Goal: Find specific page/section: Find specific page/section

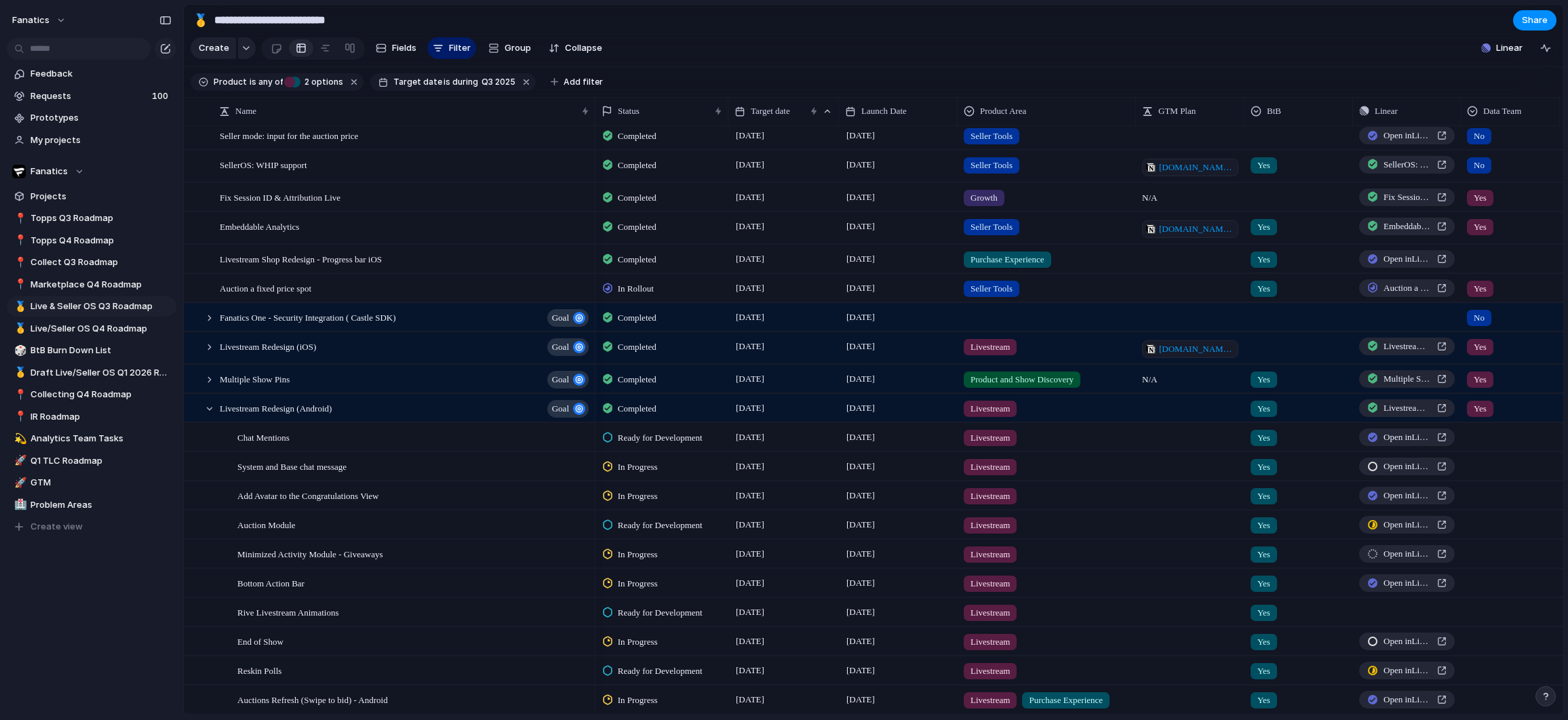
scroll to position [39, 0]
click at [205, 415] on div at bounding box center [197, 411] width 25 height 36
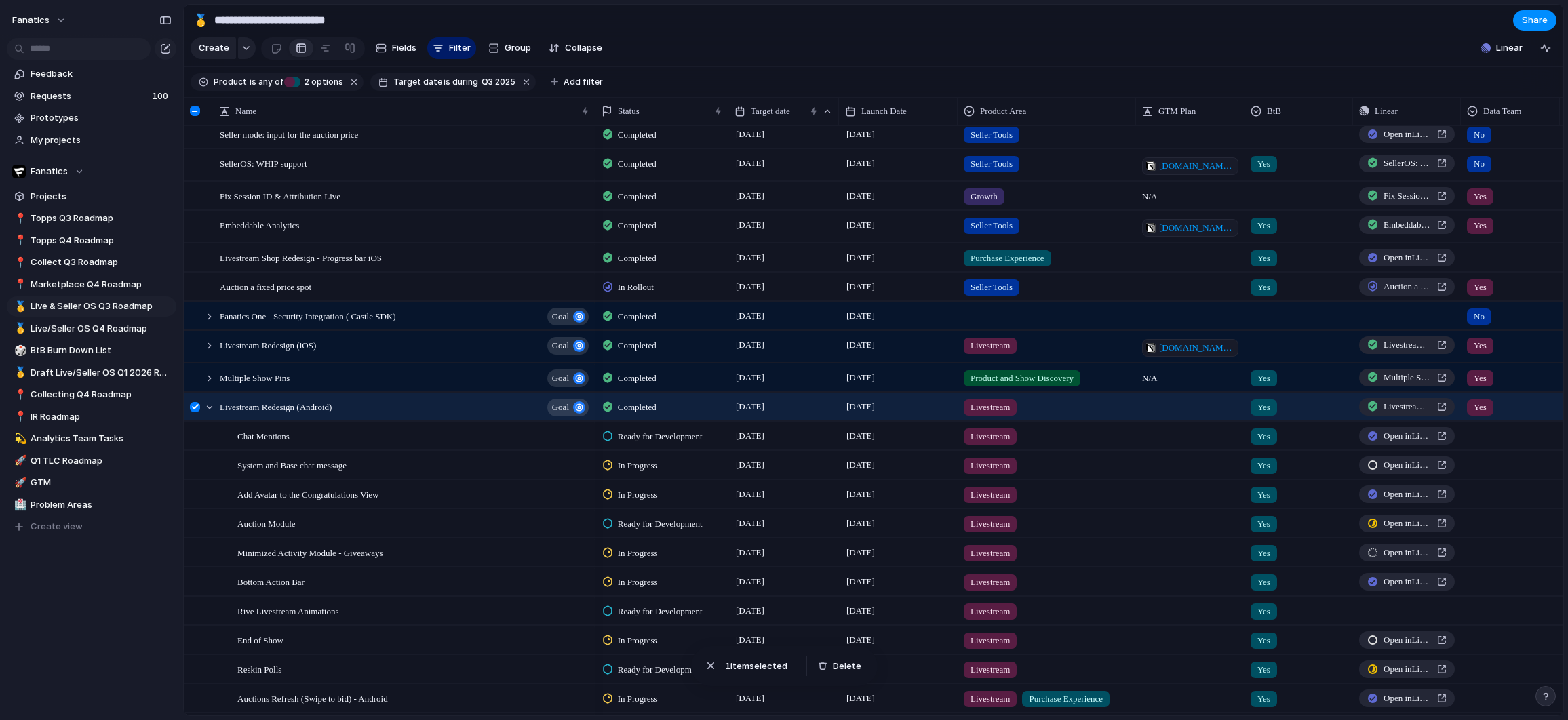
click at [198, 408] on div at bounding box center [194, 406] width 10 height 10
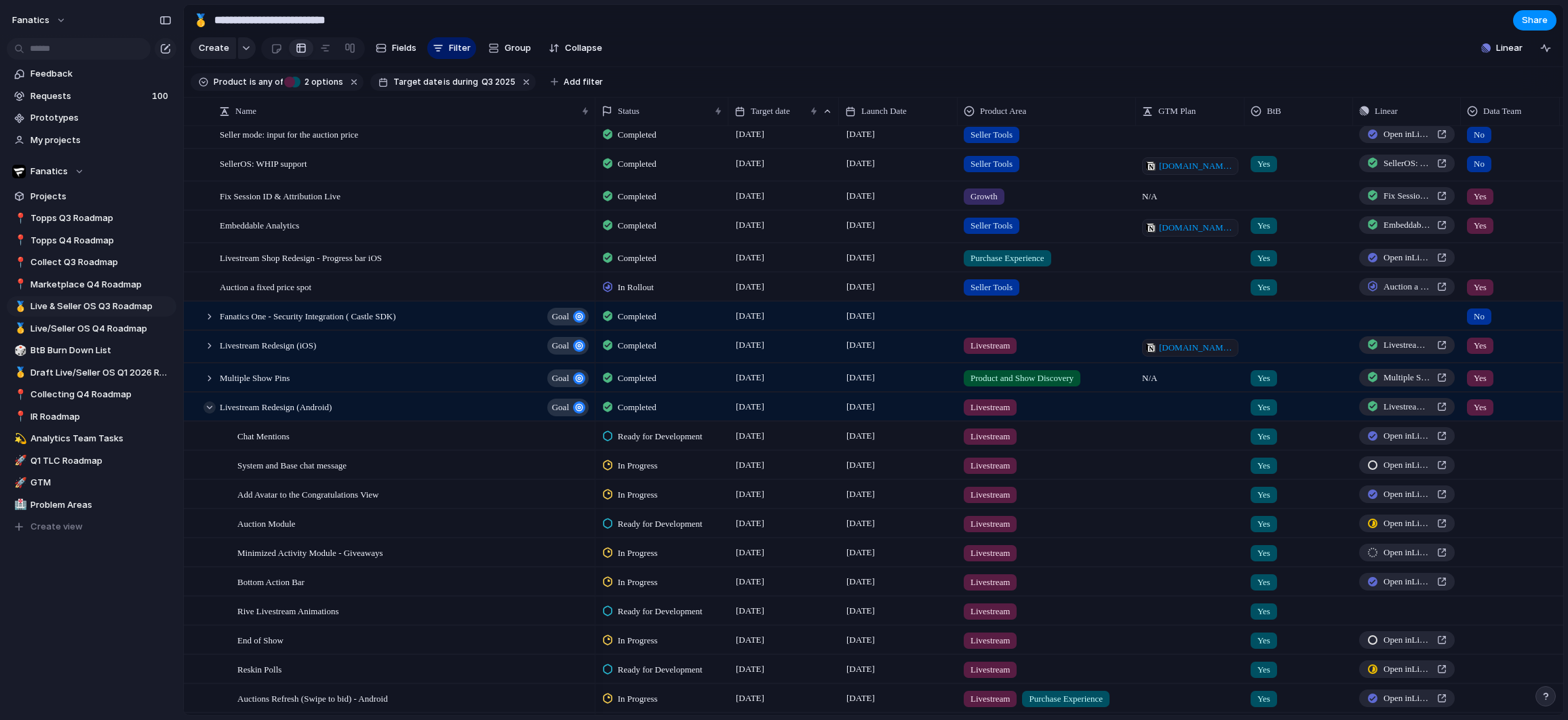
click at [206, 408] on div at bounding box center [210, 407] width 12 height 12
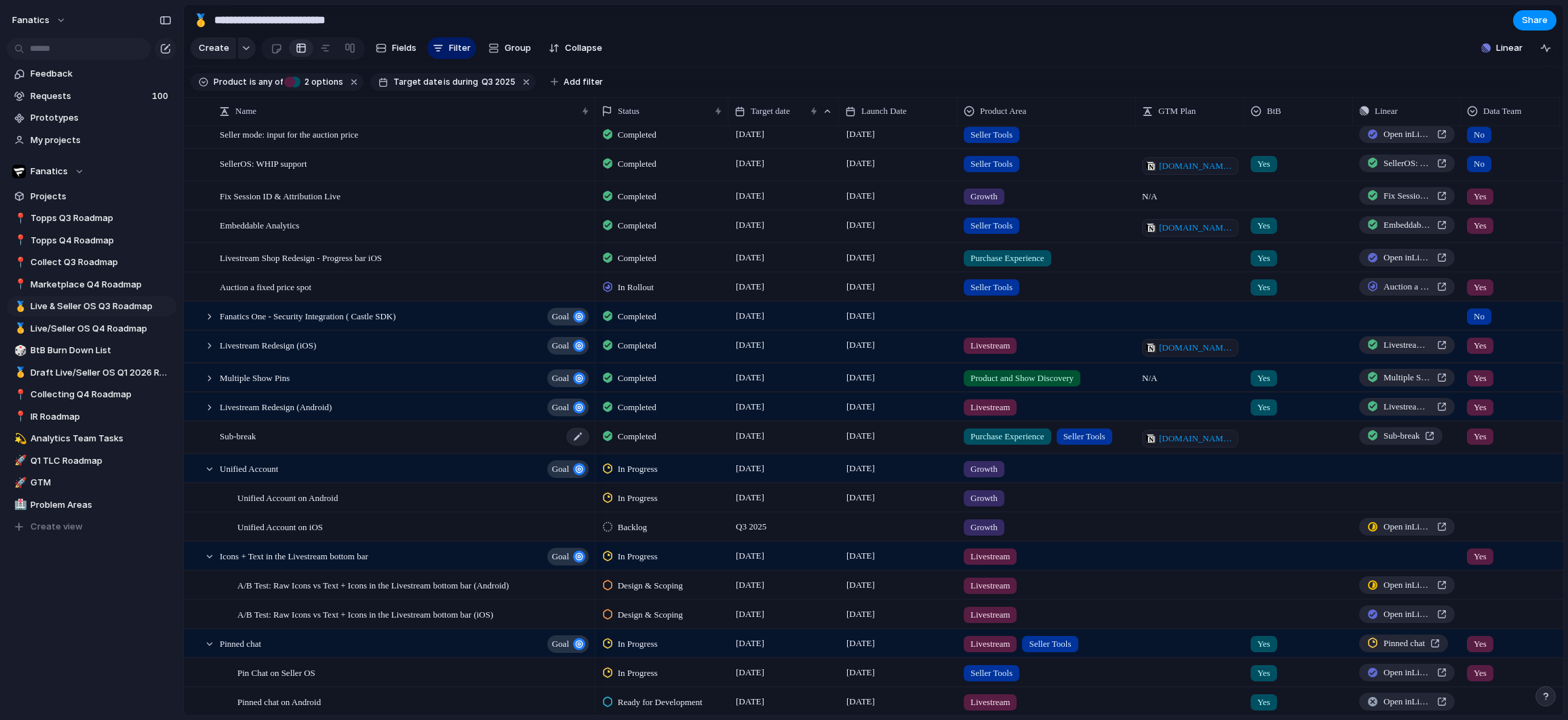
scroll to position [0, 0]
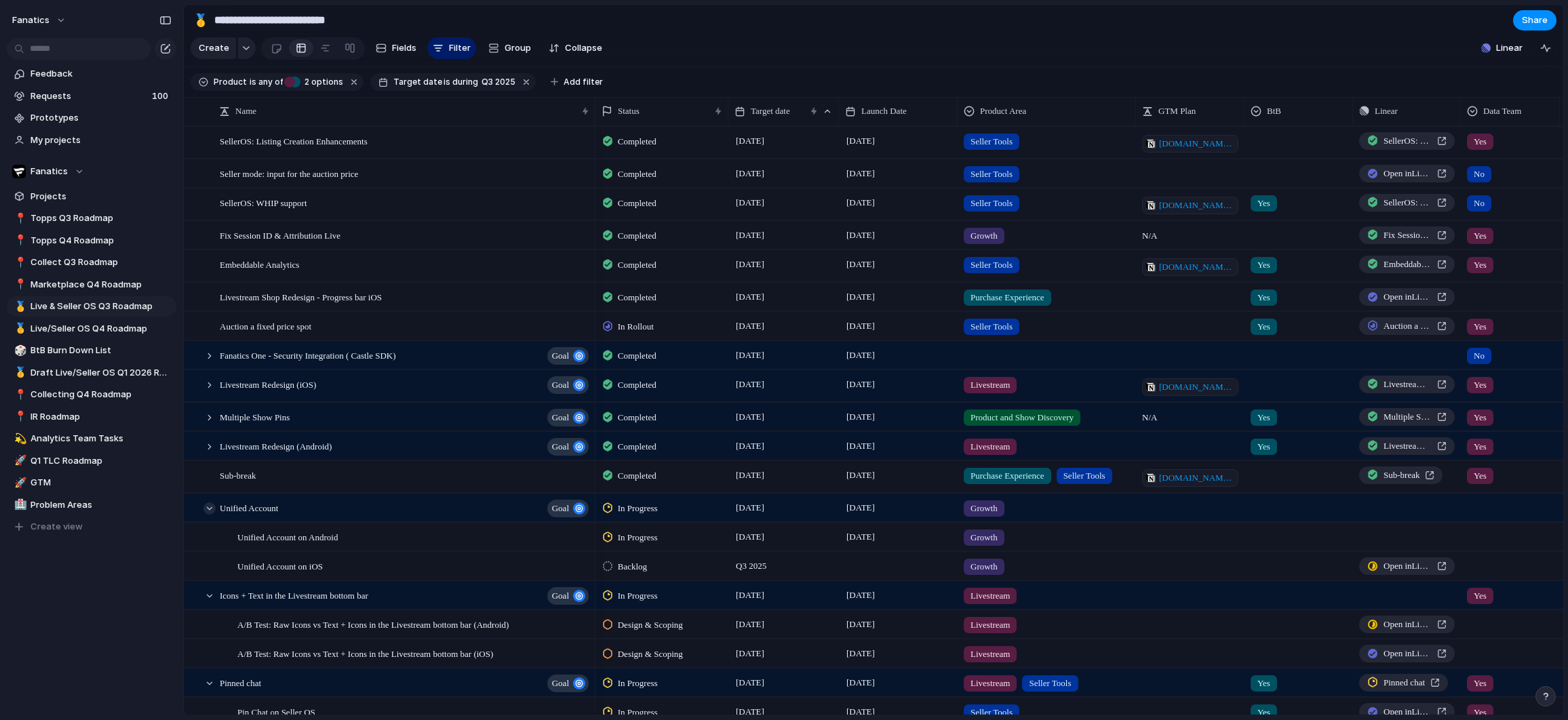
click at [210, 509] on div at bounding box center [210, 509] width 12 height 12
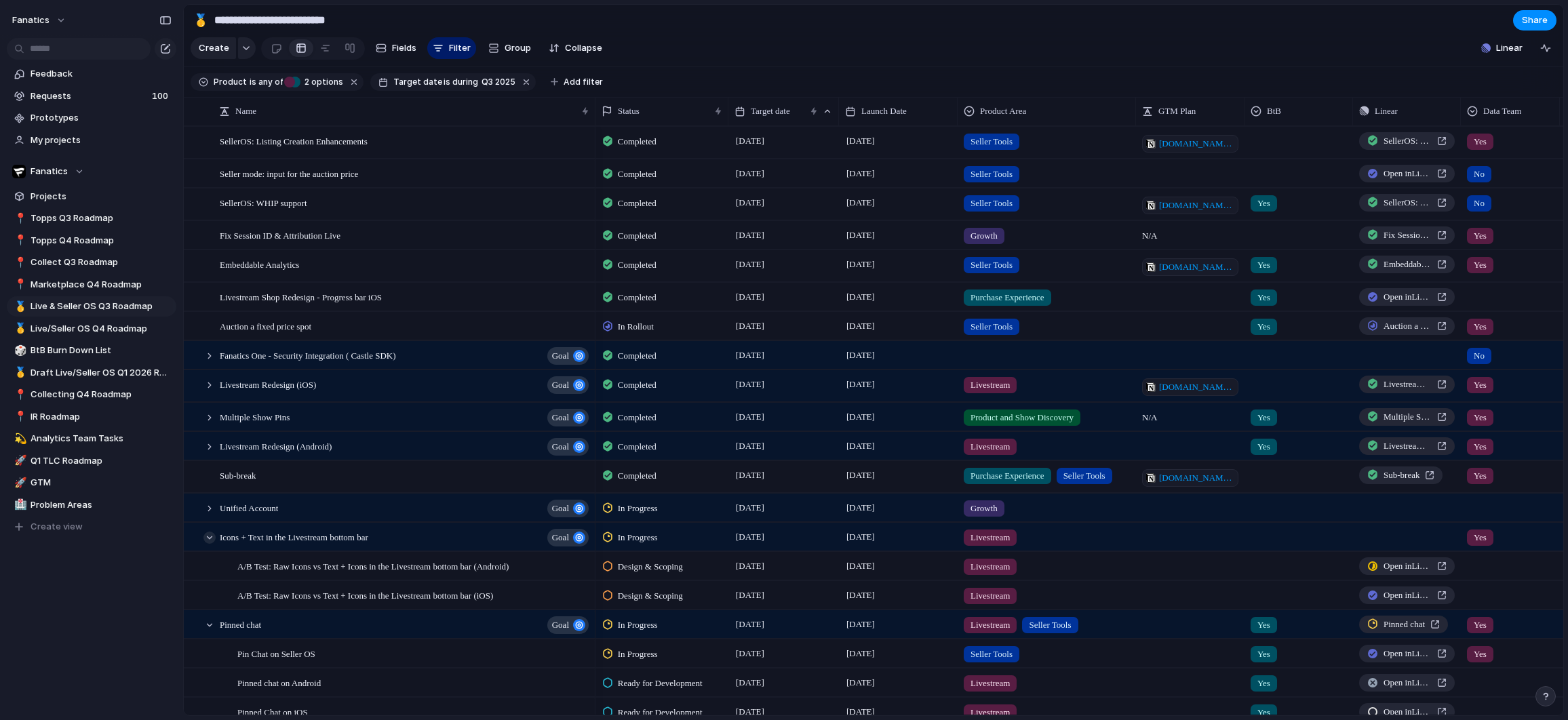
click at [210, 536] on div at bounding box center [210, 537] width 12 height 12
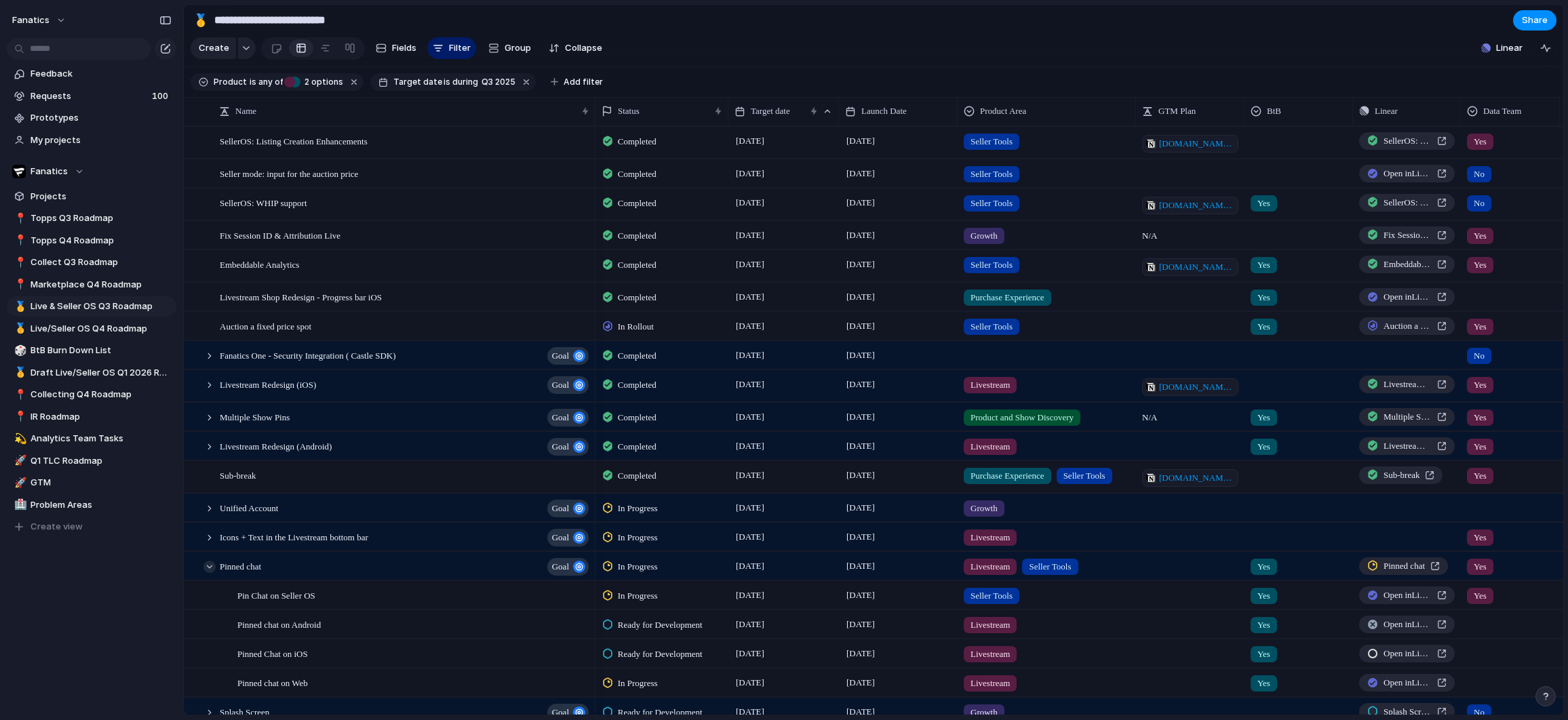
click at [211, 565] on div at bounding box center [210, 567] width 12 height 12
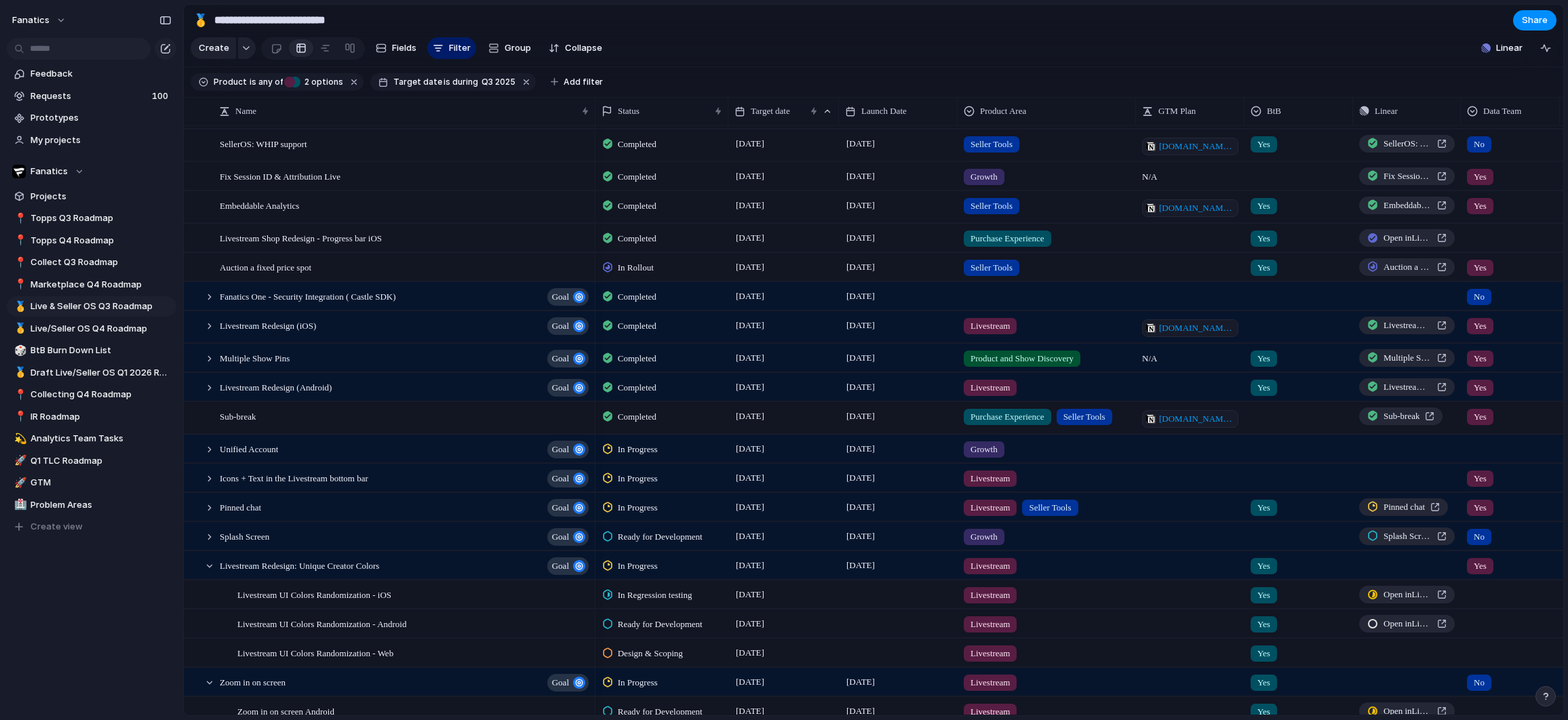
scroll to position [103, 0]
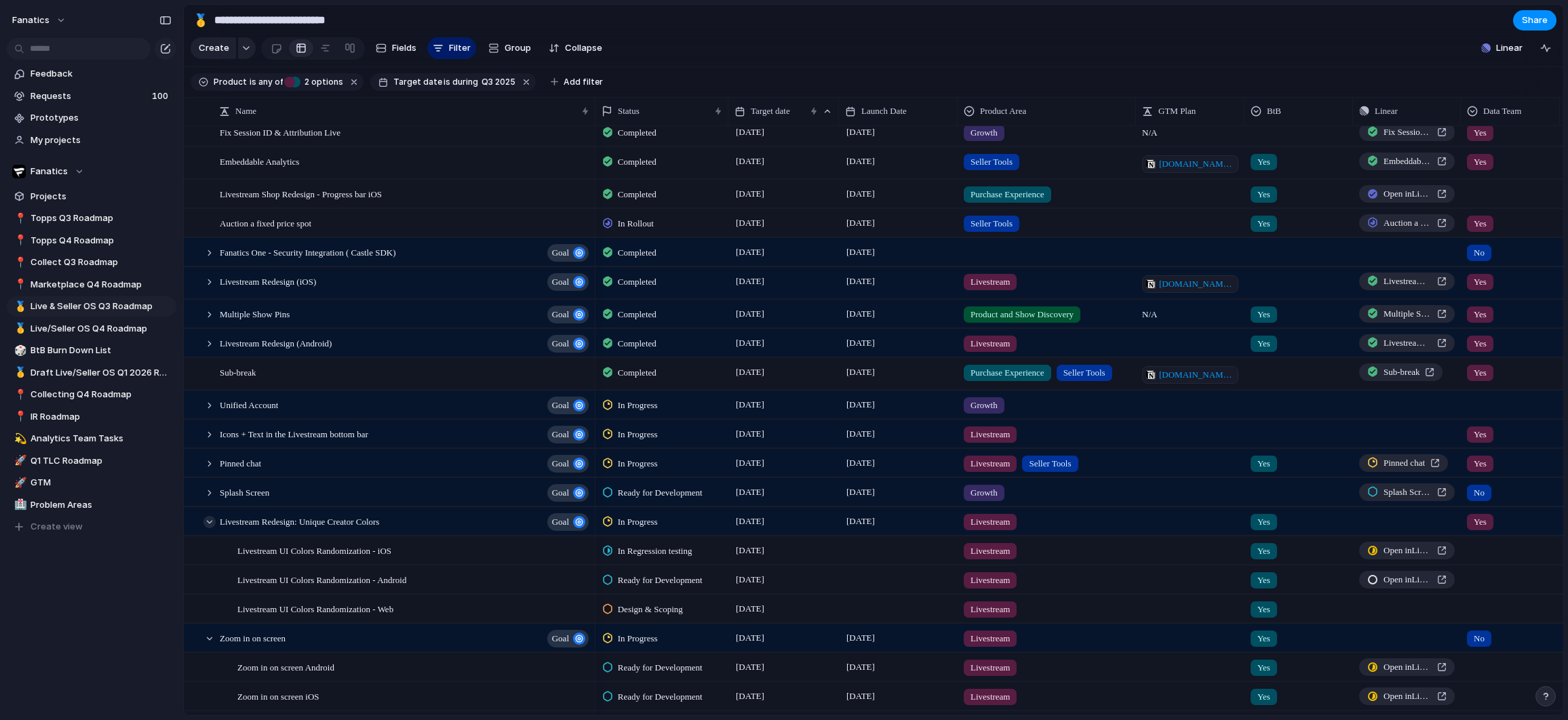
click at [210, 524] on div at bounding box center [210, 522] width 12 height 12
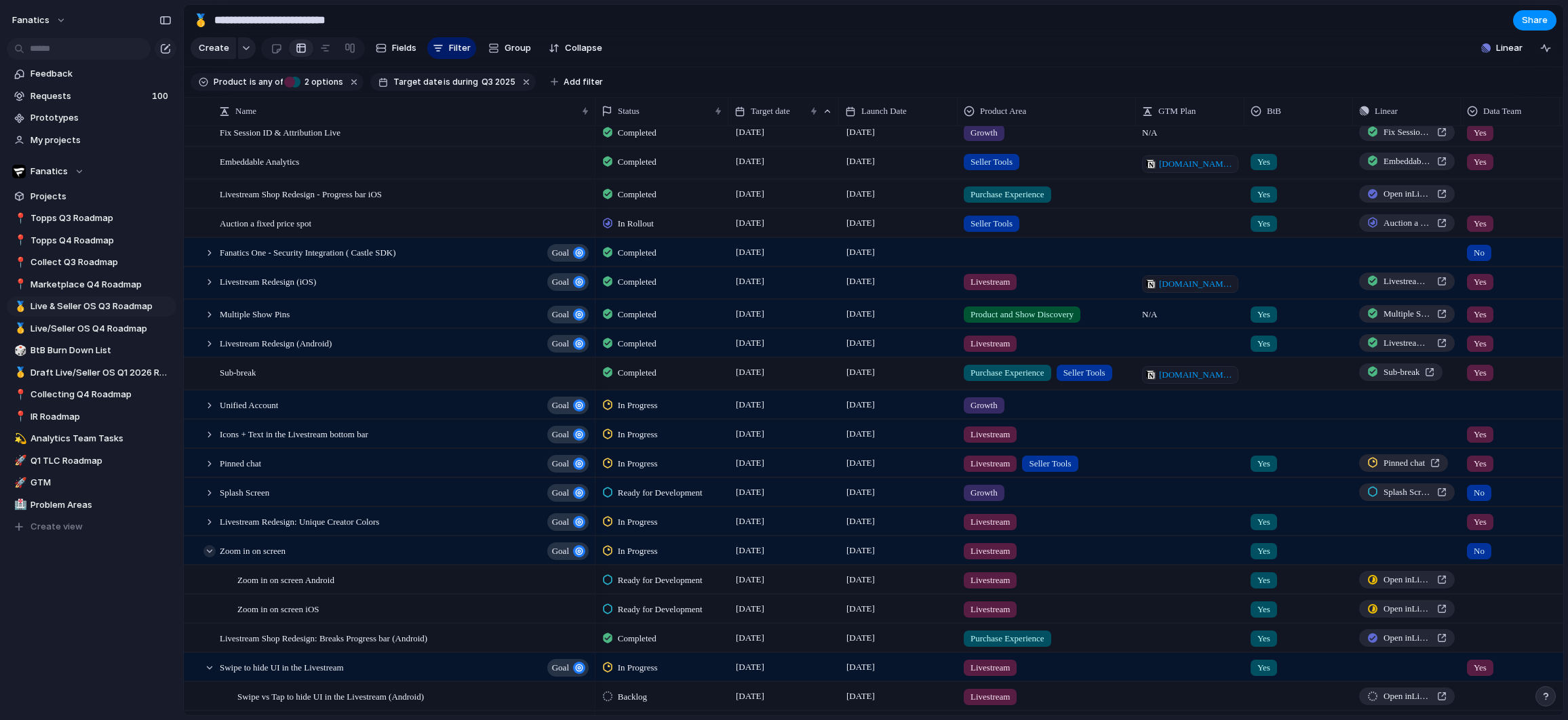
click at [208, 551] on div at bounding box center [210, 551] width 12 height 12
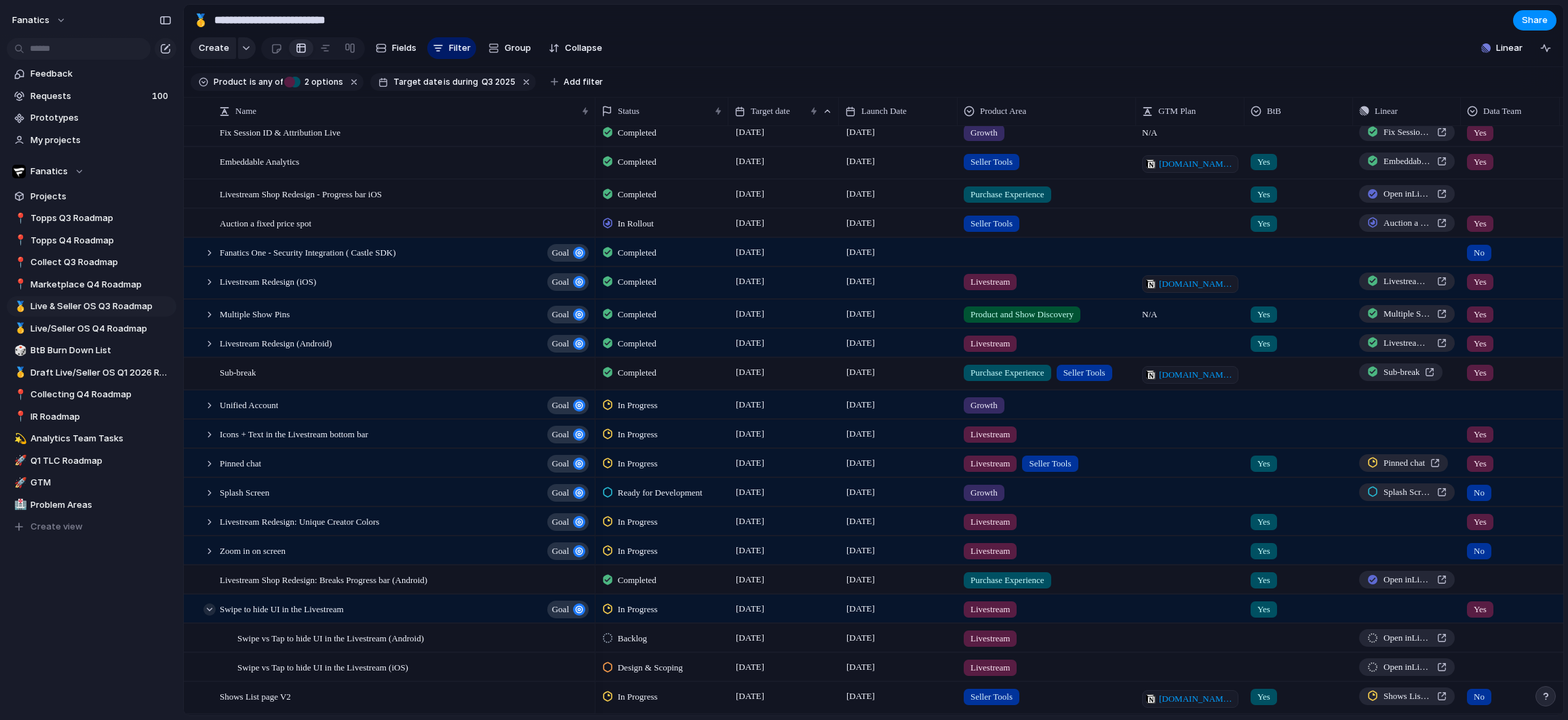
click at [211, 607] on div at bounding box center [210, 609] width 12 height 12
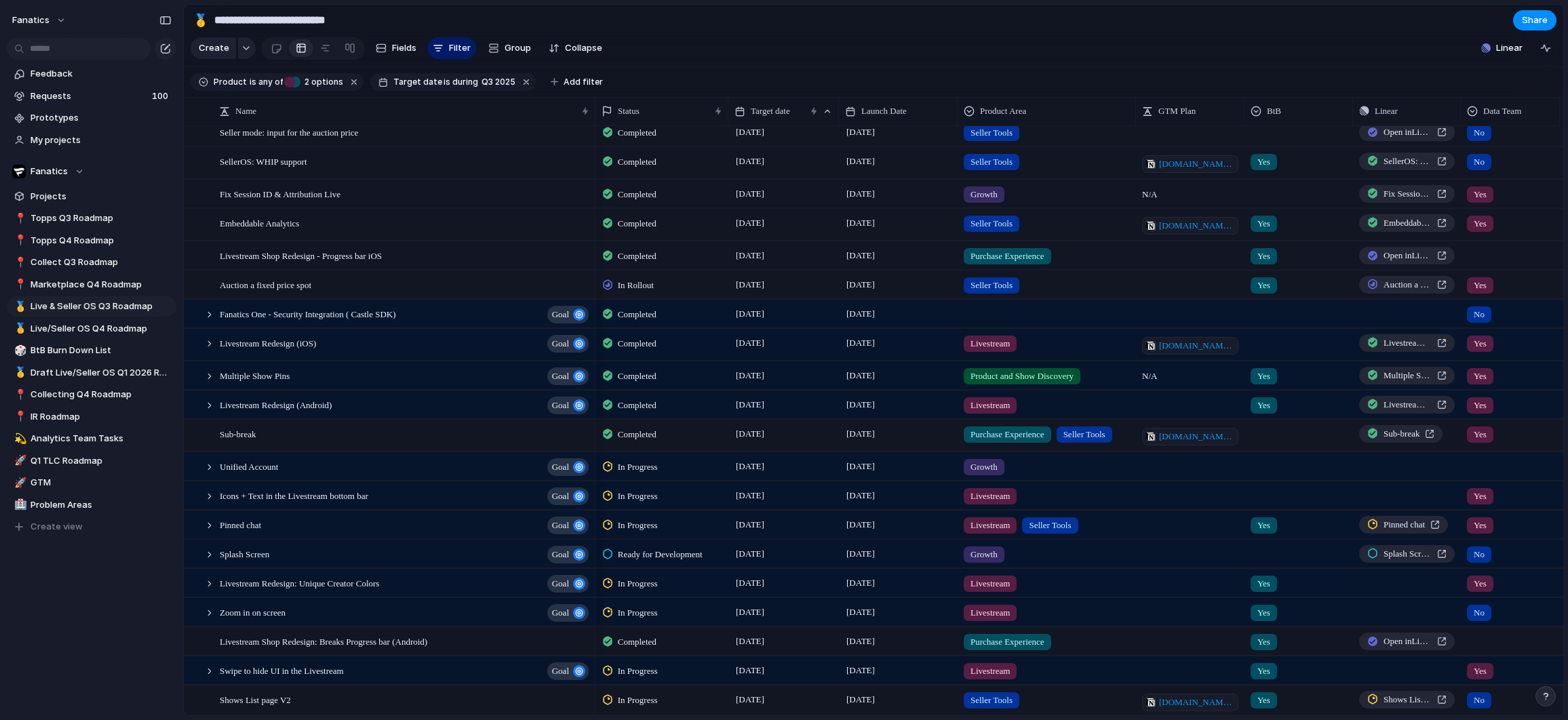
scroll to position [0, 0]
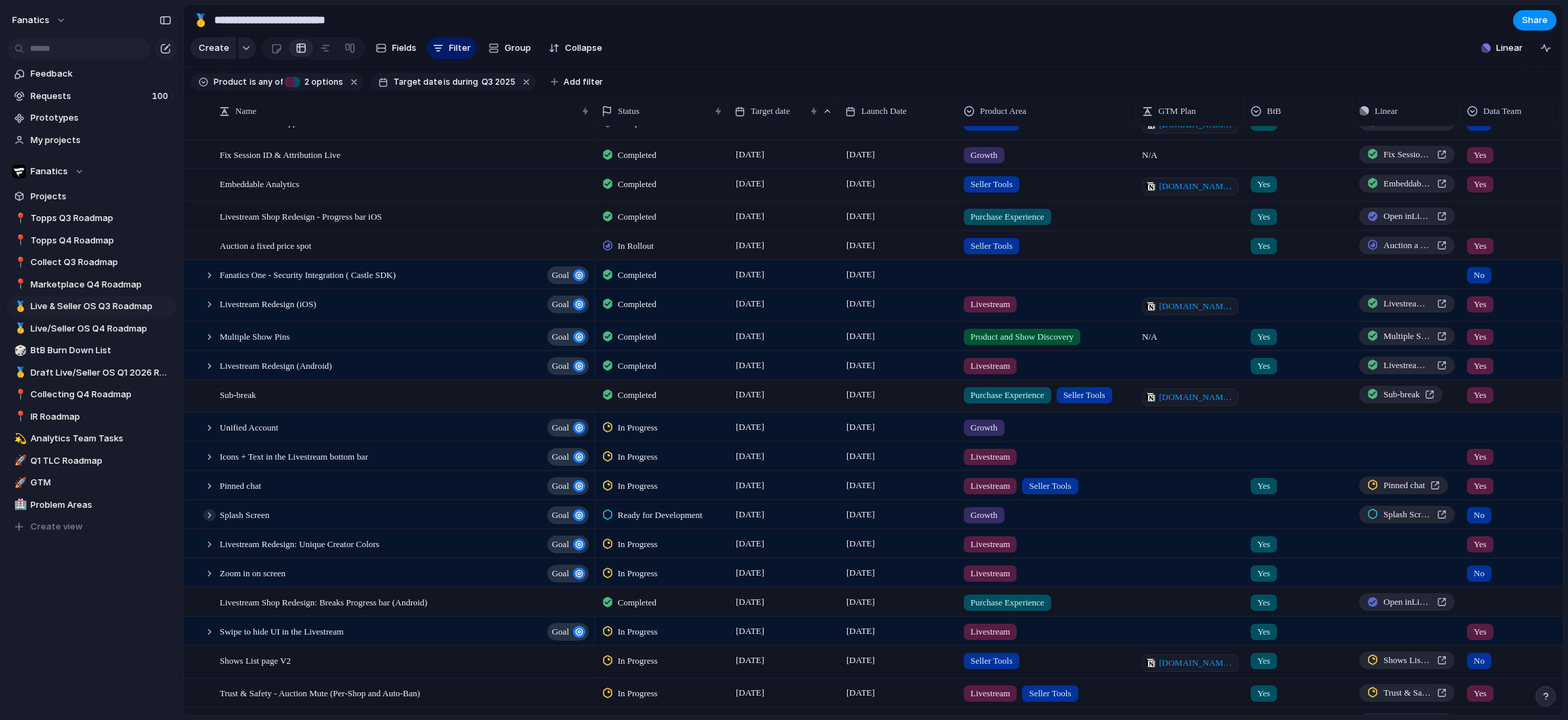
click at [211, 513] on div at bounding box center [210, 515] width 12 height 12
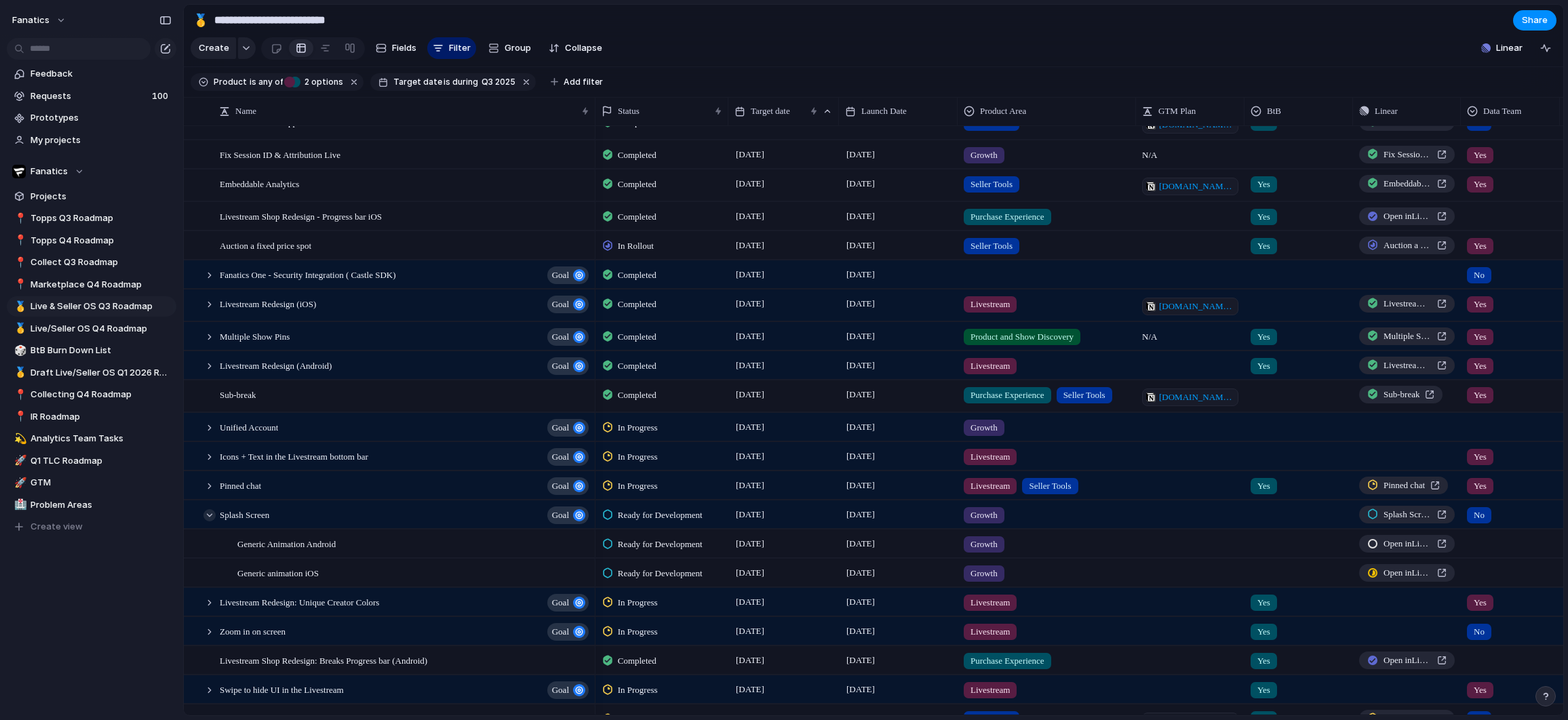
click at [213, 517] on div at bounding box center [210, 515] width 12 height 12
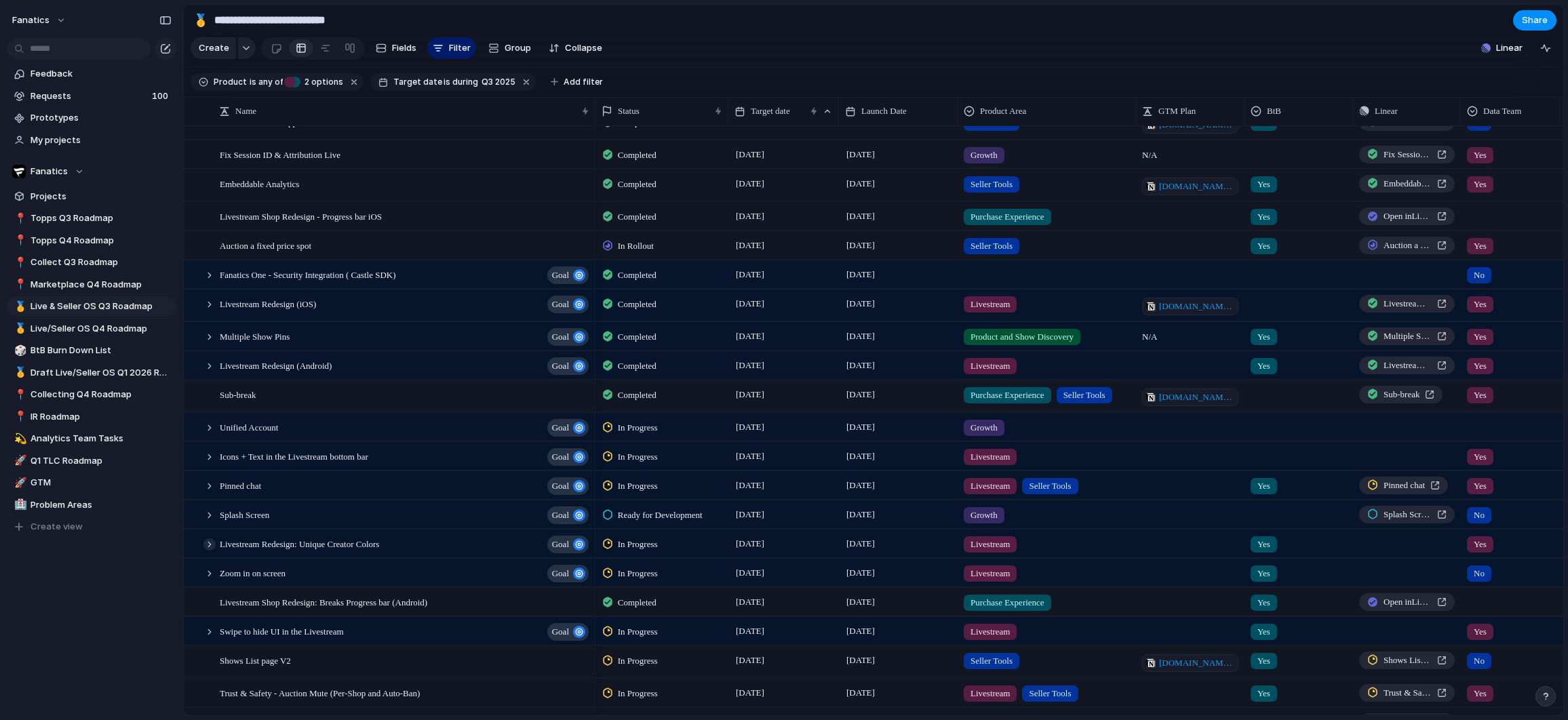
click at [207, 540] on div at bounding box center [210, 544] width 12 height 12
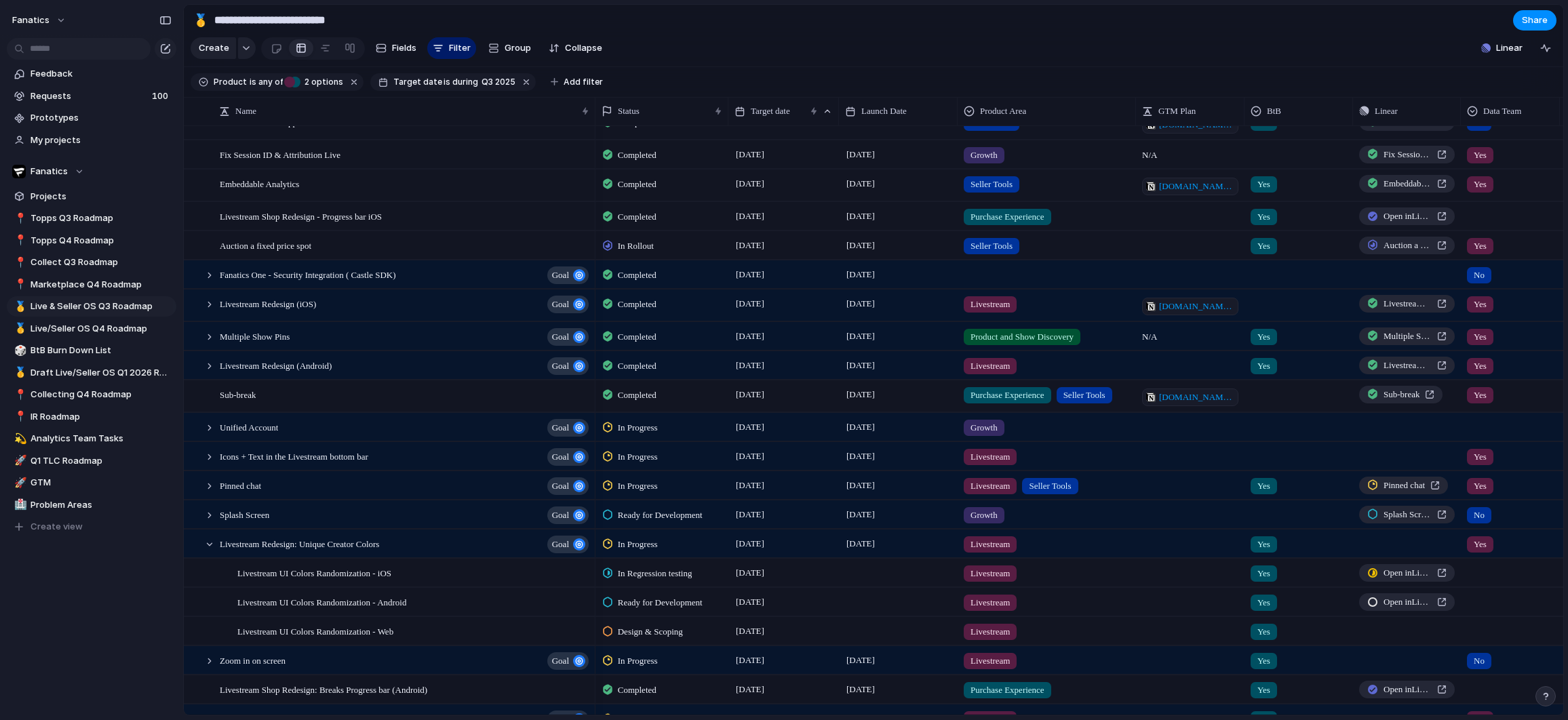
click at [675, 572] on span "In Regression testing" at bounding box center [655, 574] width 74 height 14
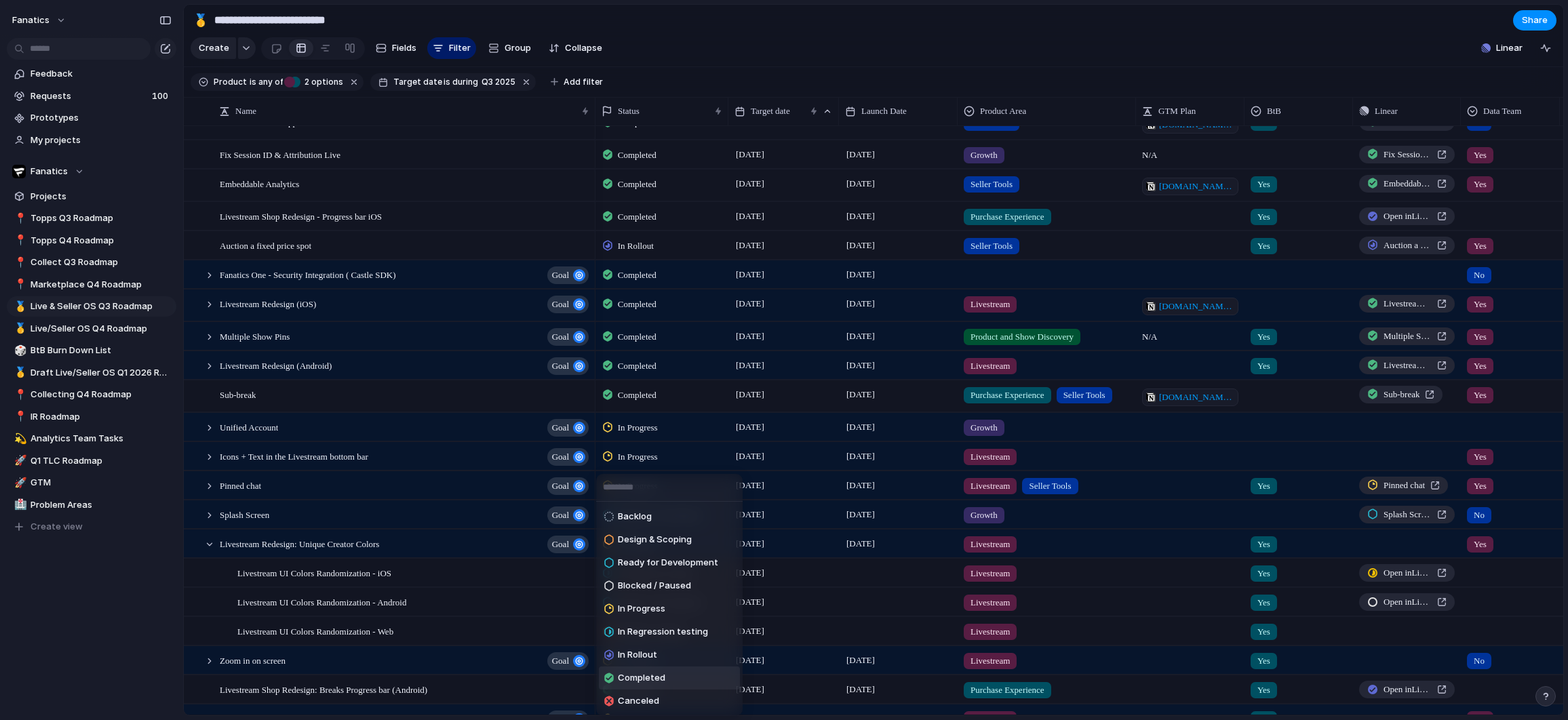
click at [644, 674] on span "Completed" at bounding box center [641, 678] width 47 height 14
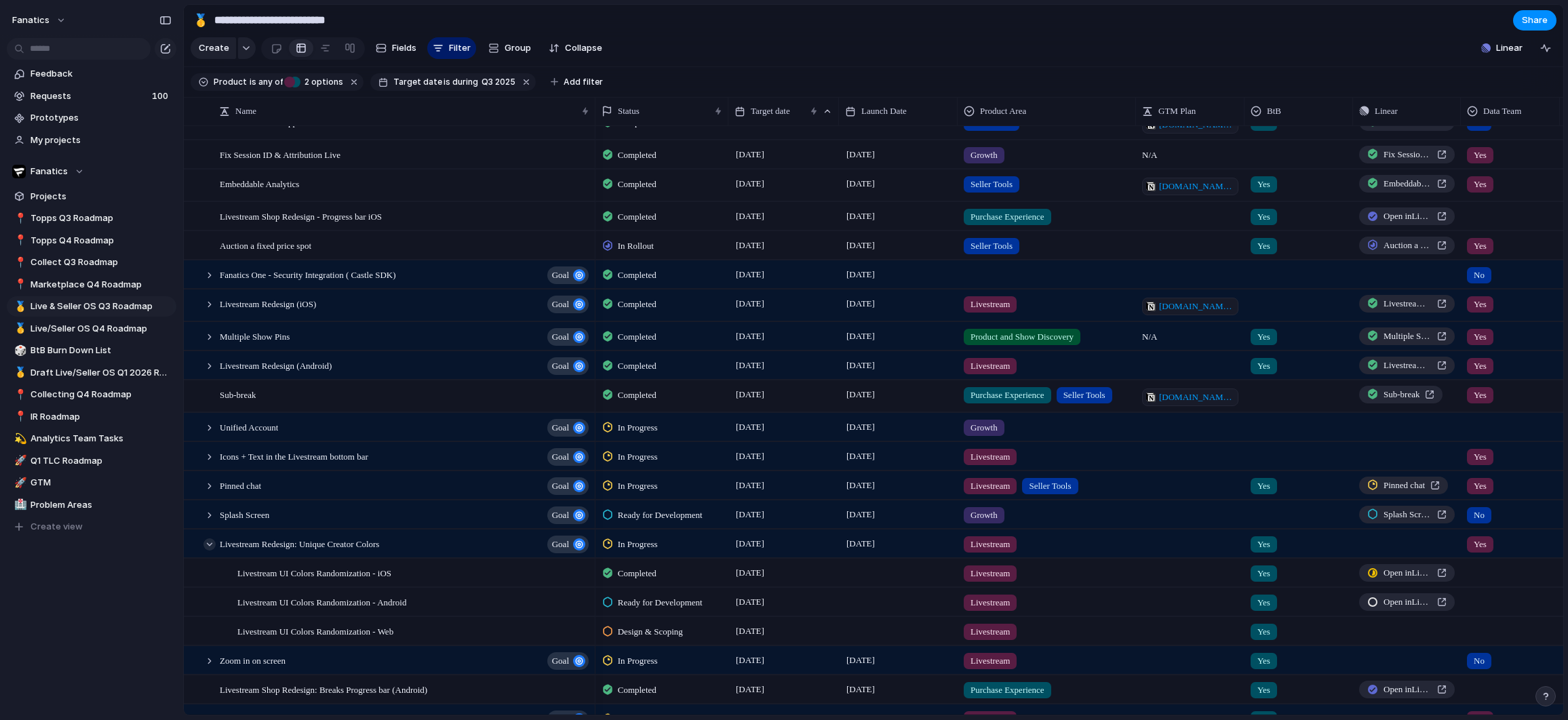
click at [211, 545] on div at bounding box center [210, 544] width 12 height 12
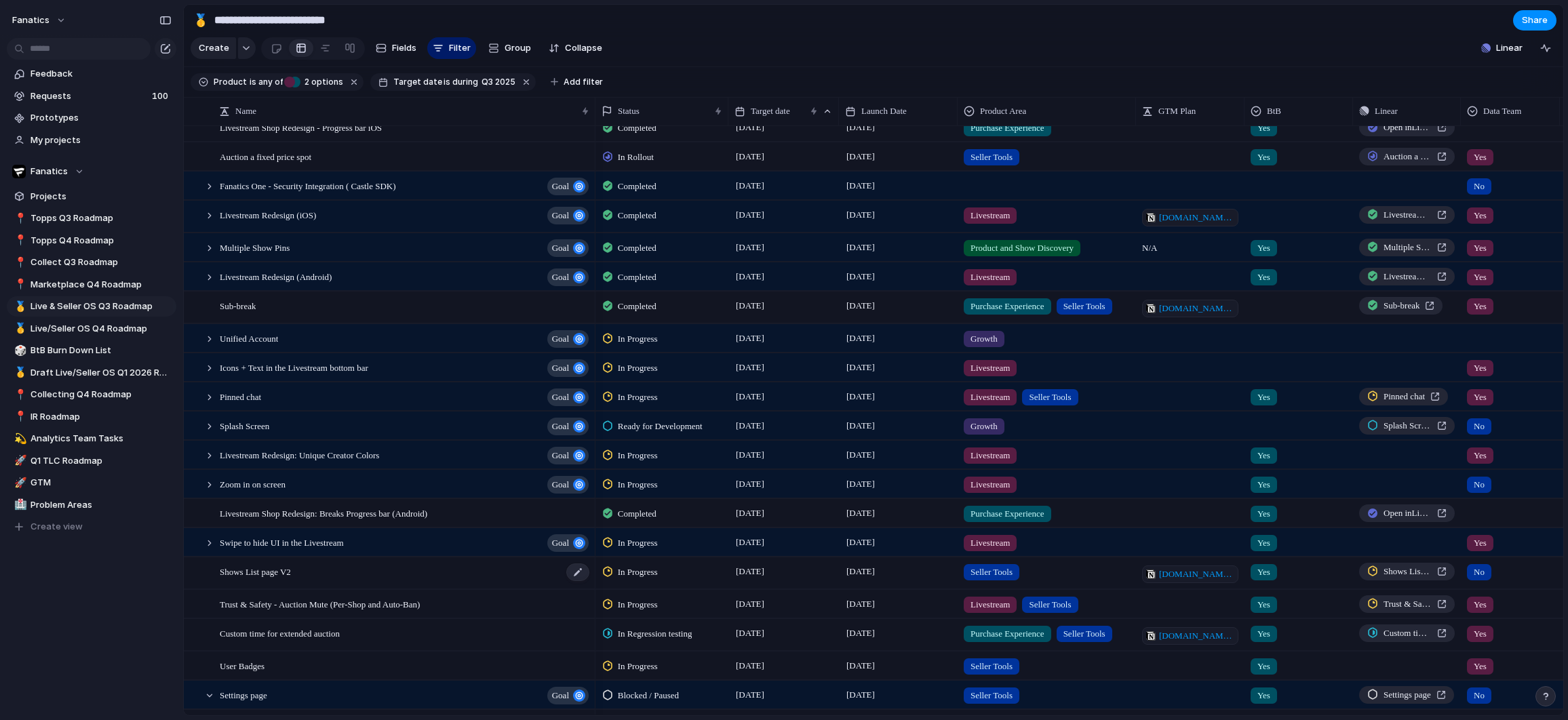
scroll to position [171, 0]
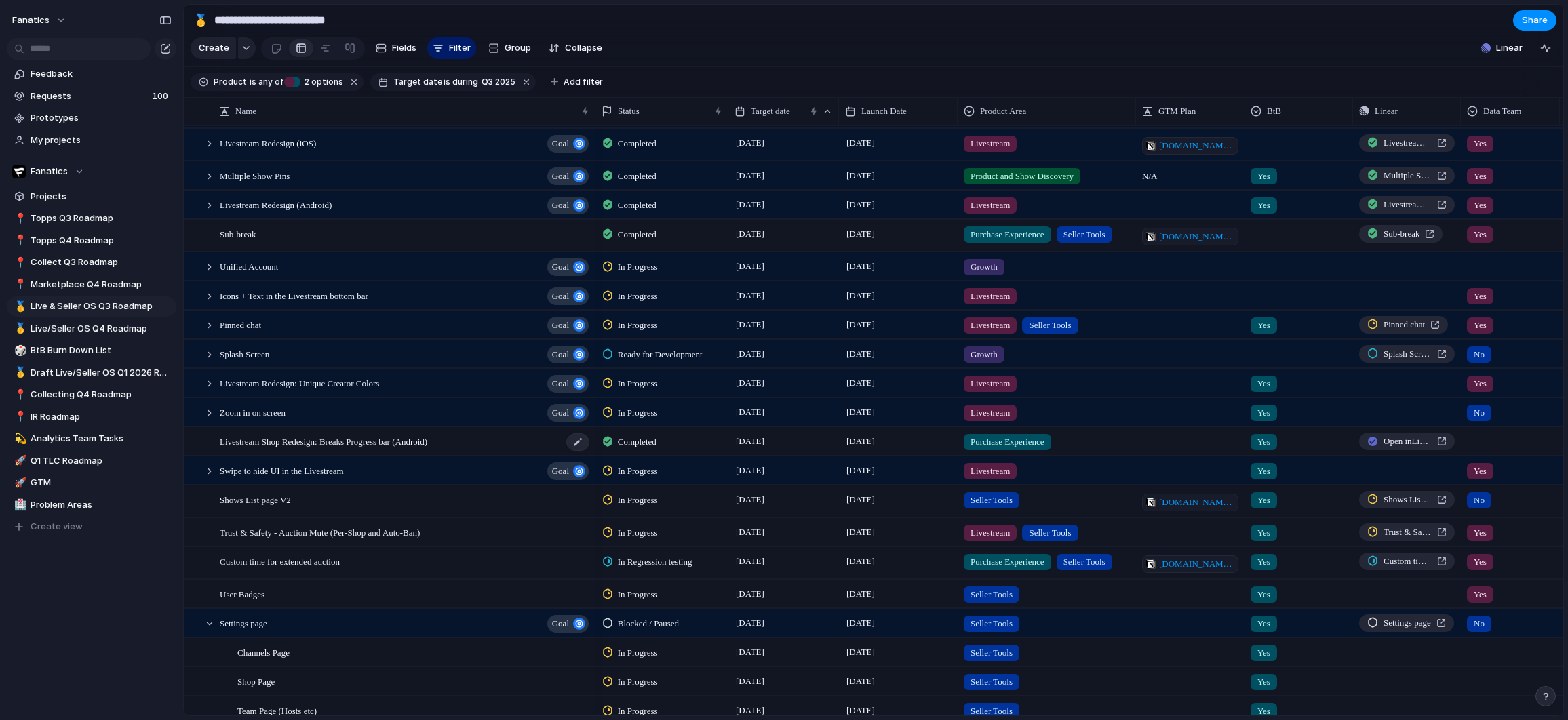
click at [428, 443] on span "Livestream Shop Redesign: Breaks Progress bar (Android)" at bounding box center [324, 441] width 208 height 15
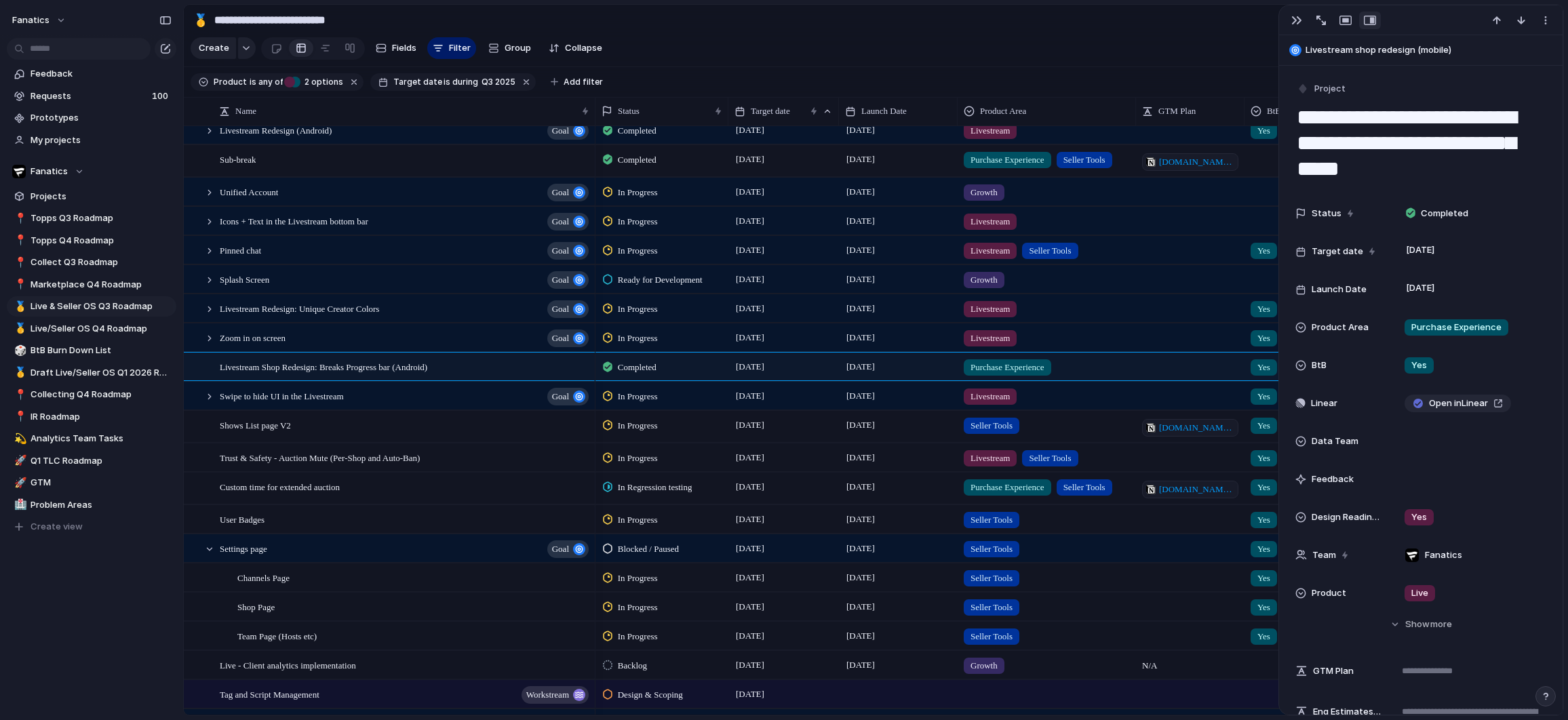
scroll to position [348, 0]
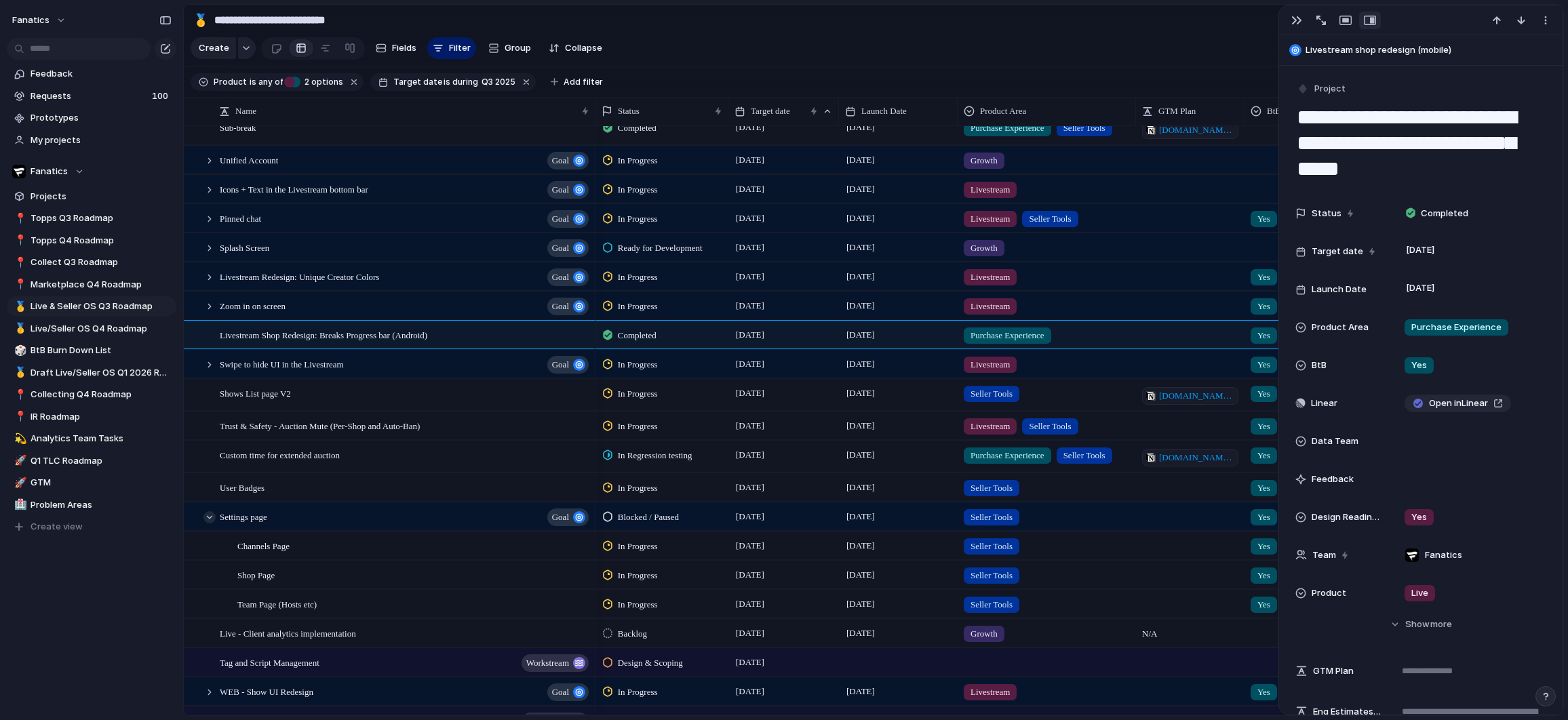
click at [211, 518] on div at bounding box center [210, 517] width 12 height 12
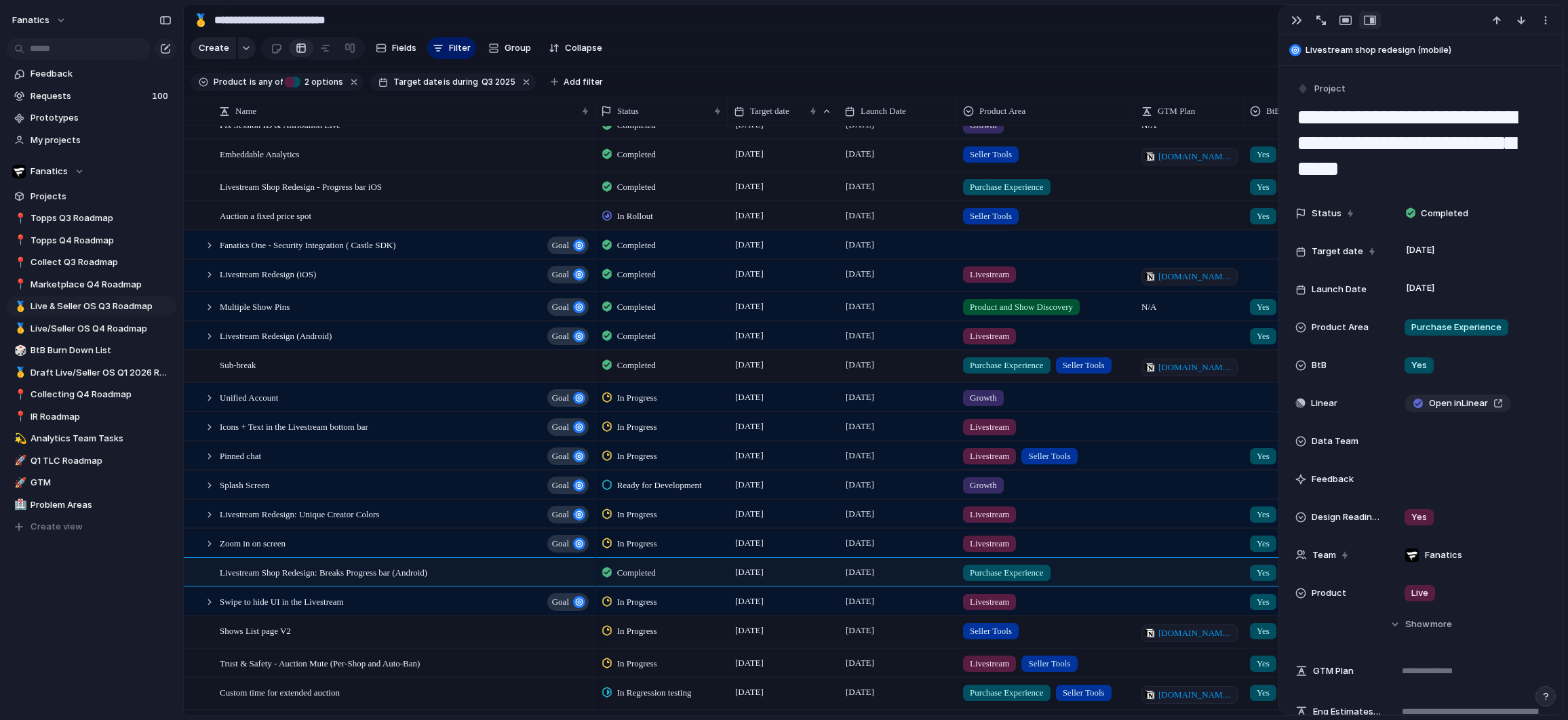
scroll to position [122, 0]
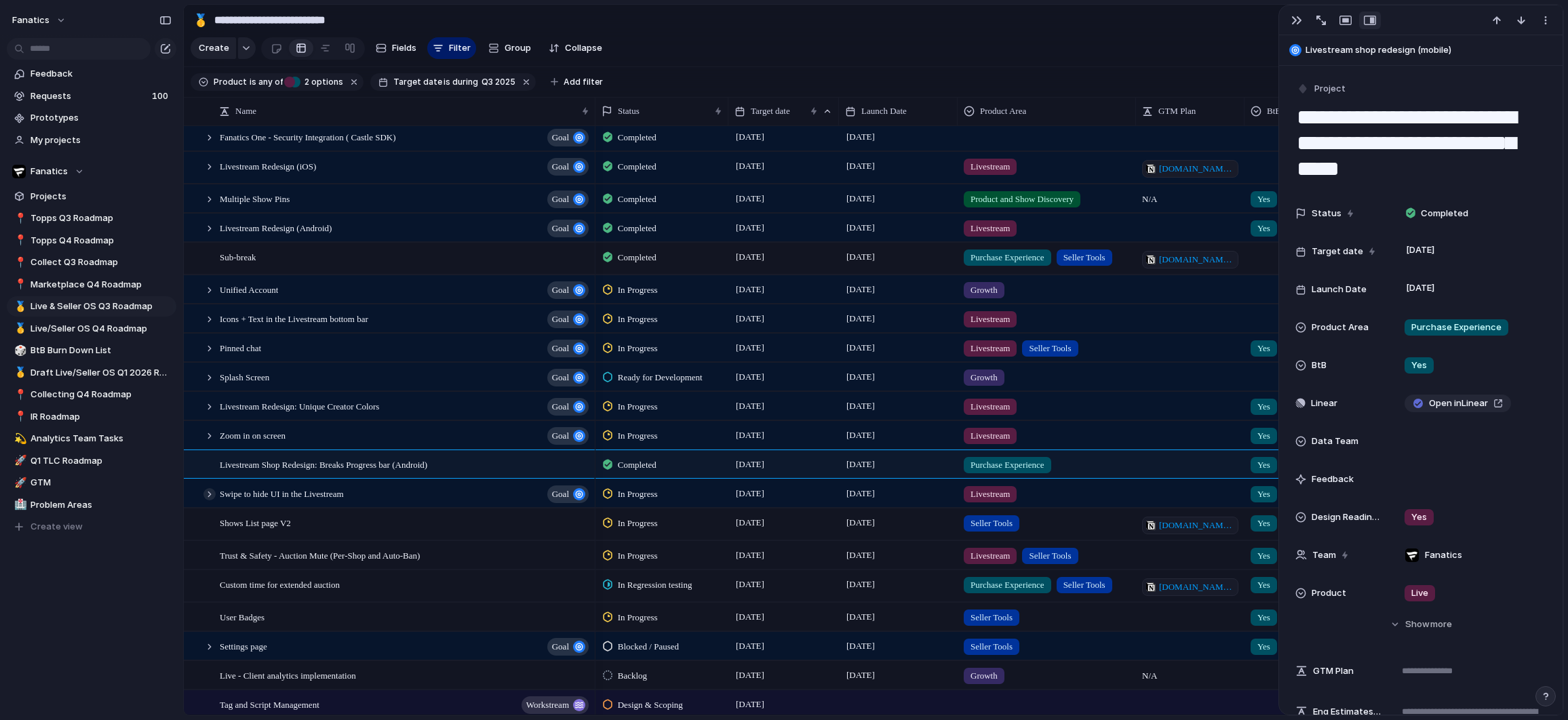
click at [208, 495] on div at bounding box center [210, 494] width 12 height 12
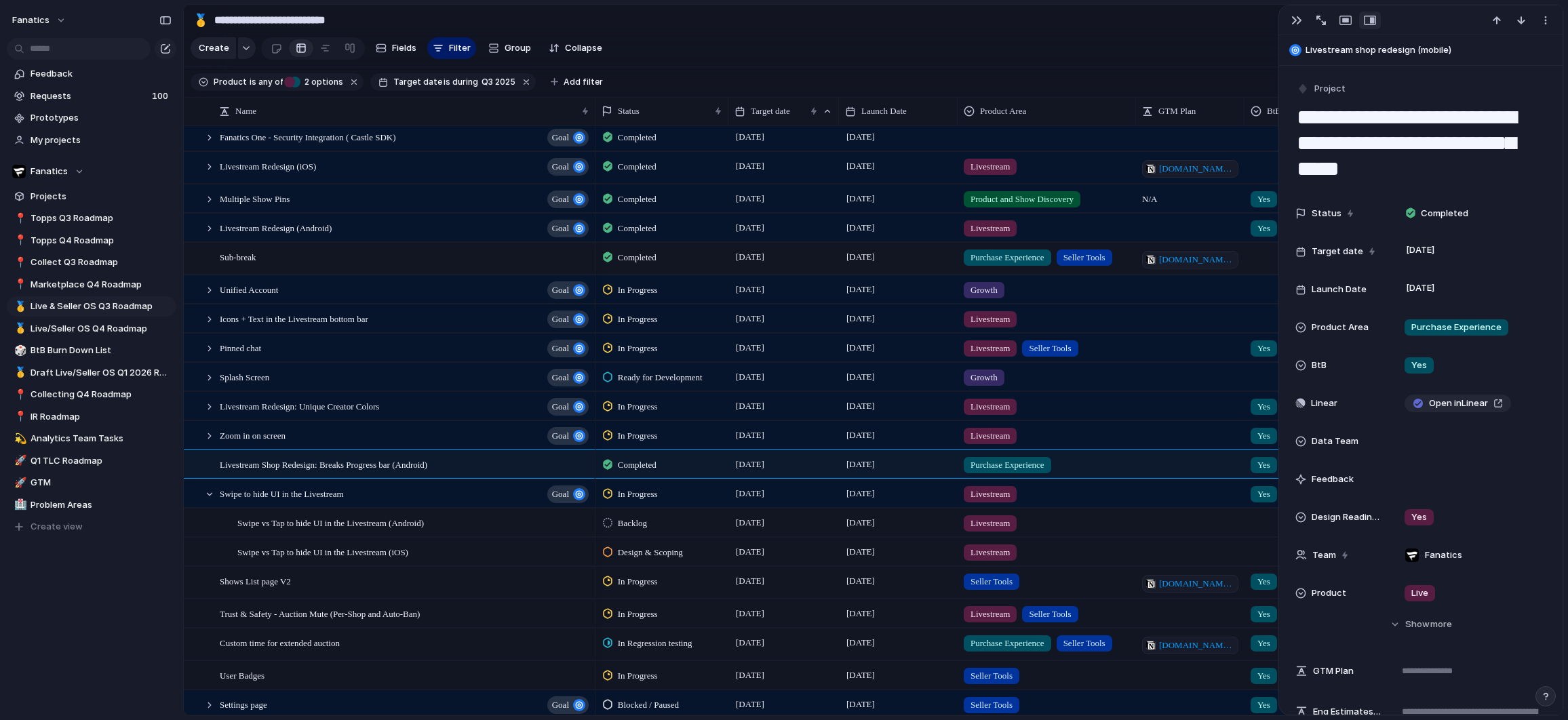
click at [634, 553] on span "Design & Scoping" at bounding box center [651, 553] width 65 height 14
click at [480, 531] on div "Backlog Design & Scoping Ready for Development Blocked / Paused In Progress In …" at bounding box center [784, 360] width 1568 height 720
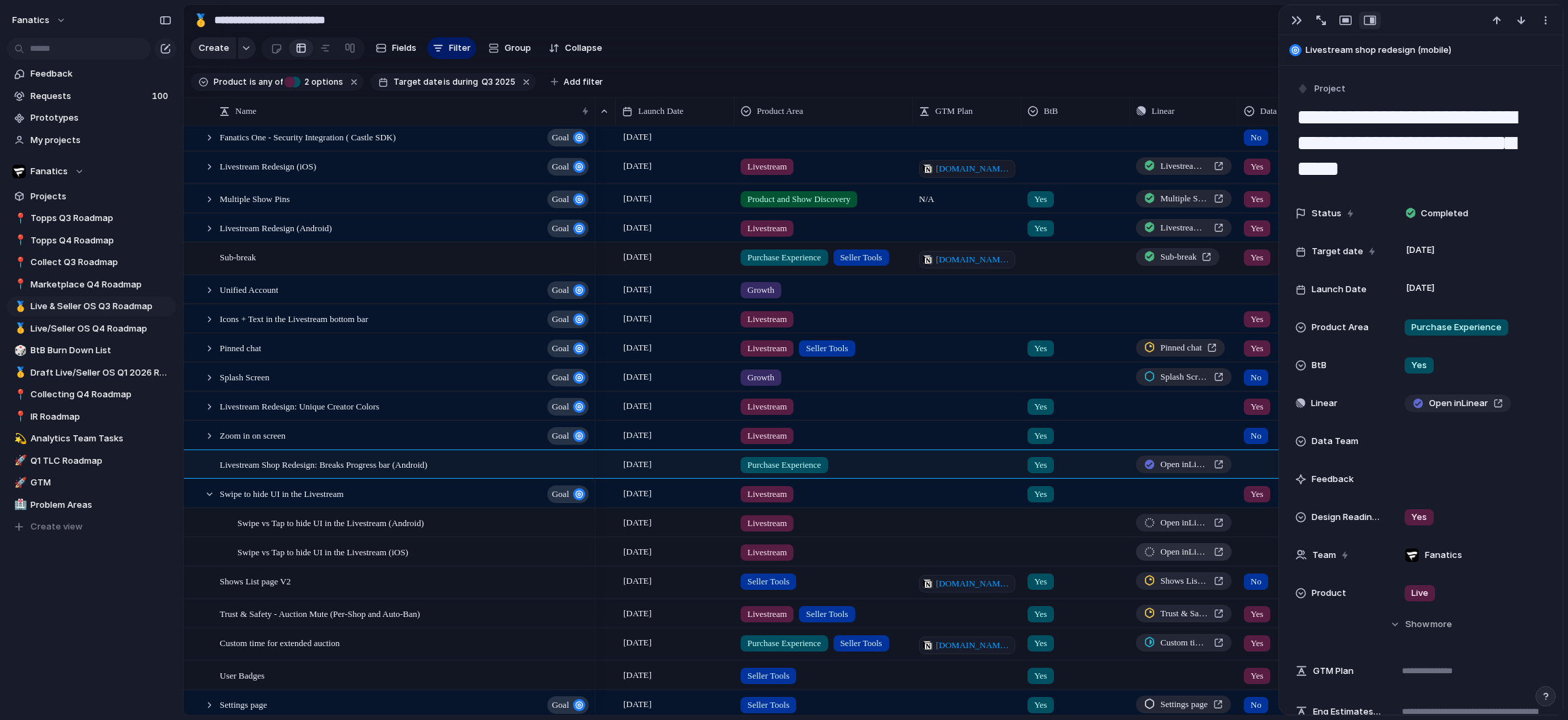
click at [1208, 550] on span "Open in Linear" at bounding box center [1185, 552] width 48 height 14
